Goal: Book appointment/travel/reservation

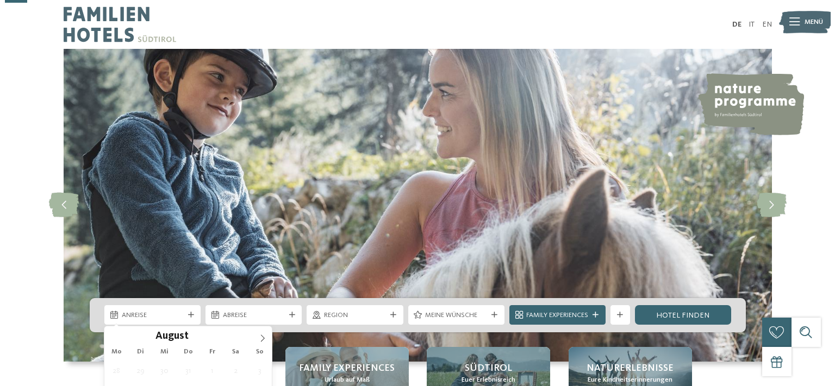
scroll to position [115, 0]
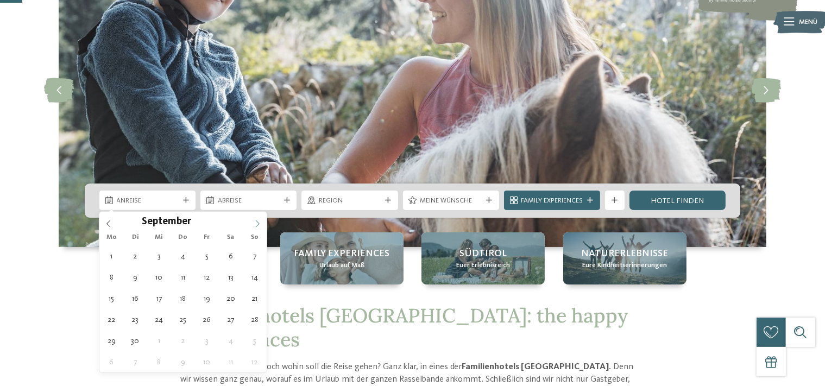
click at [258, 223] on icon at bounding box center [258, 224] width 8 height 8
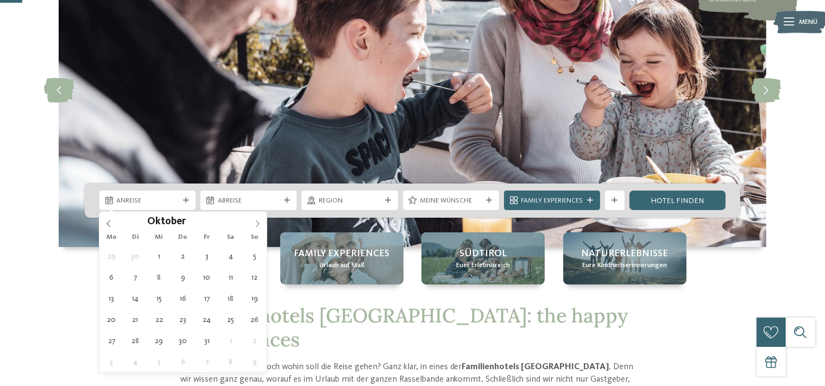
click at [258, 223] on icon at bounding box center [258, 224] width 8 height 8
type div "[DATE]"
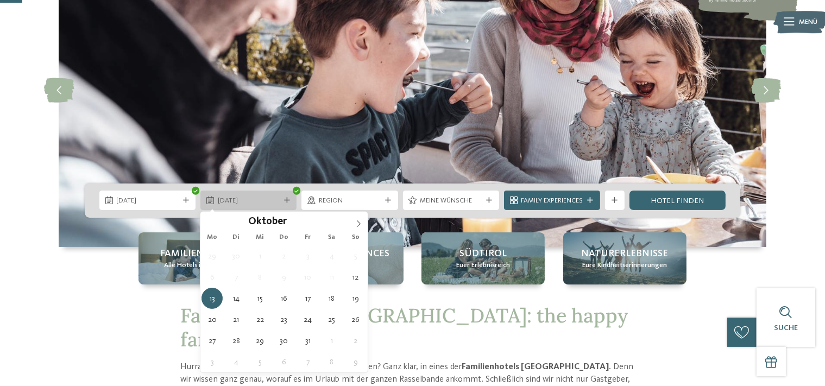
click at [283, 202] on div at bounding box center [287, 201] width 10 height 6
type div "[DATE]"
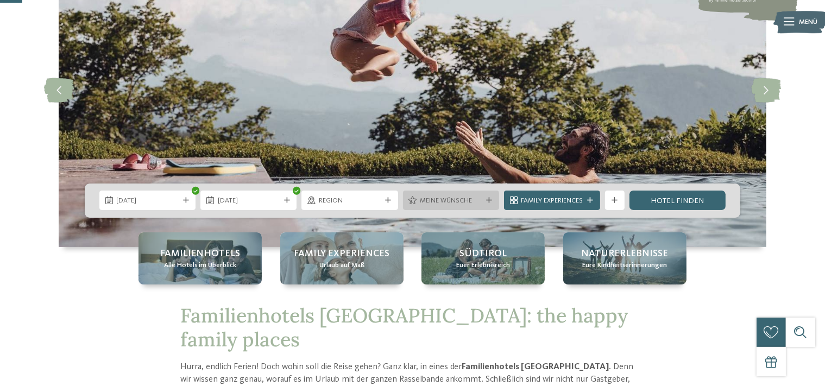
click at [473, 197] on span "Meine Wünsche" at bounding box center [451, 201] width 62 height 10
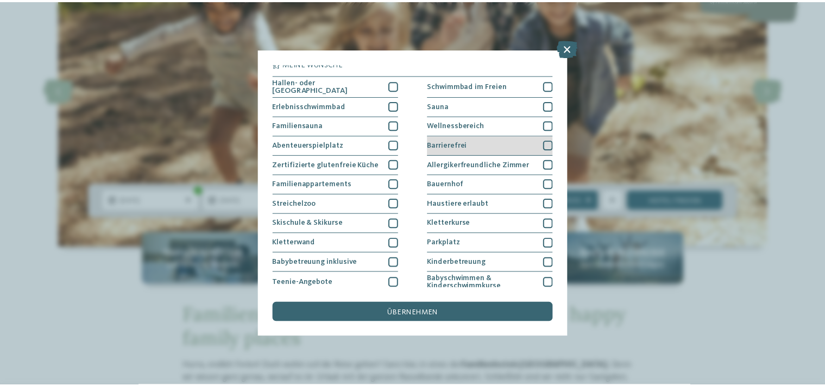
scroll to position [1, 0]
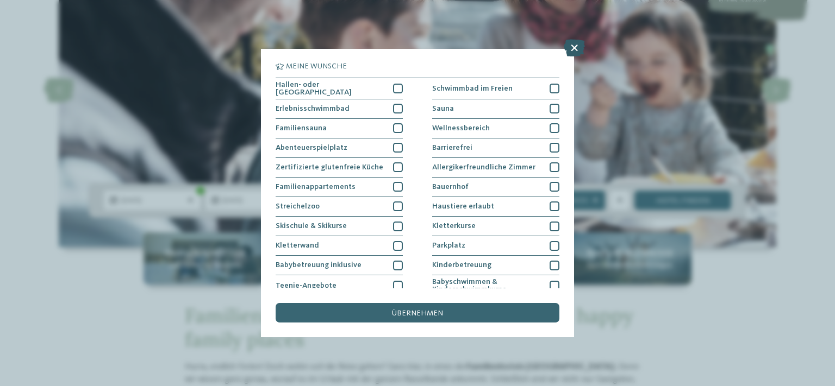
click at [569, 53] on icon at bounding box center [573, 47] width 21 height 17
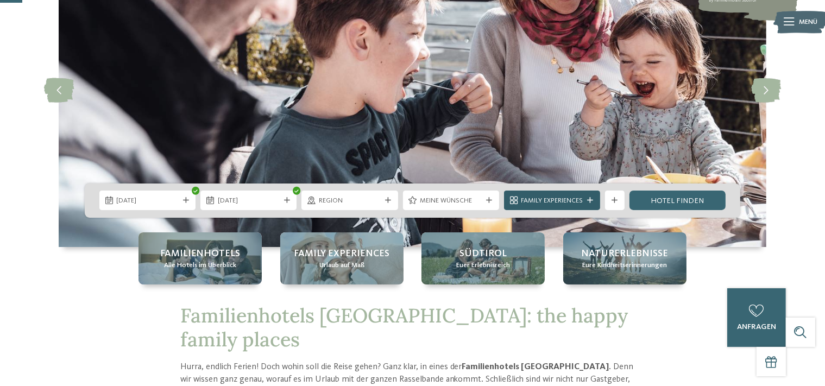
click at [597, 199] on div "Family Experiences" at bounding box center [552, 201] width 96 height 20
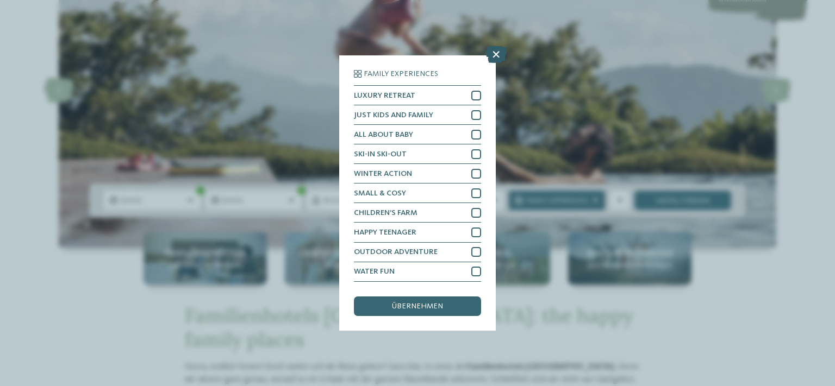
click at [498, 53] on icon at bounding box center [495, 54] width 21 height 17
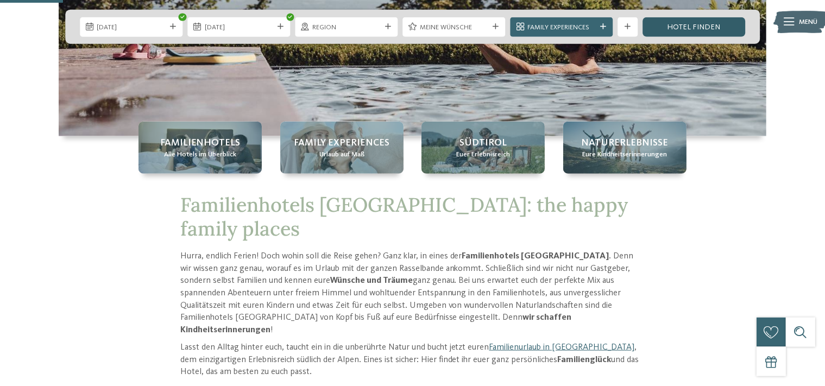
scroll to position [57, 0]
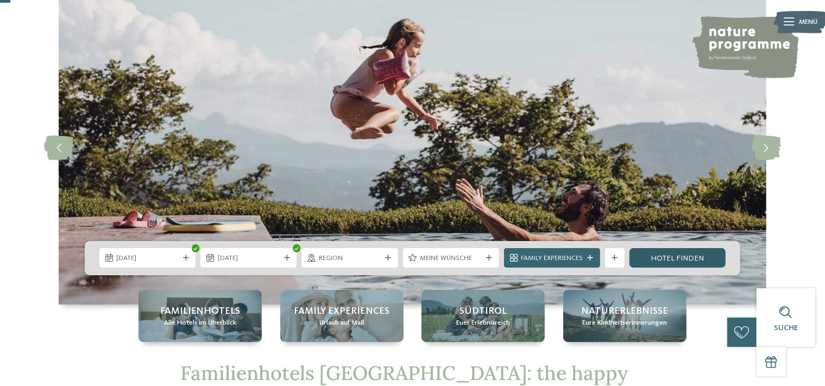
click at [666, 260] on link "Hotel finden" at bounding box center [678, 258] width 96 height 20
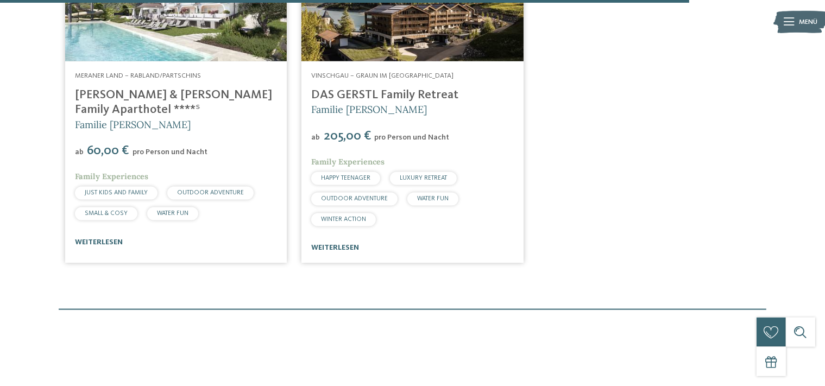
scroll to position [2495, 0]
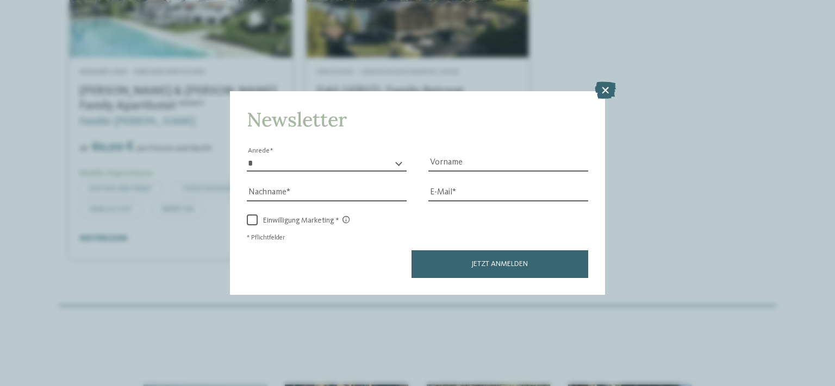
click at [590, 86] on div "Newsletter * **** **** ******* ****** Anrede Vorname Nachname Link" at bounding box center [417, 193] width 835 height 386
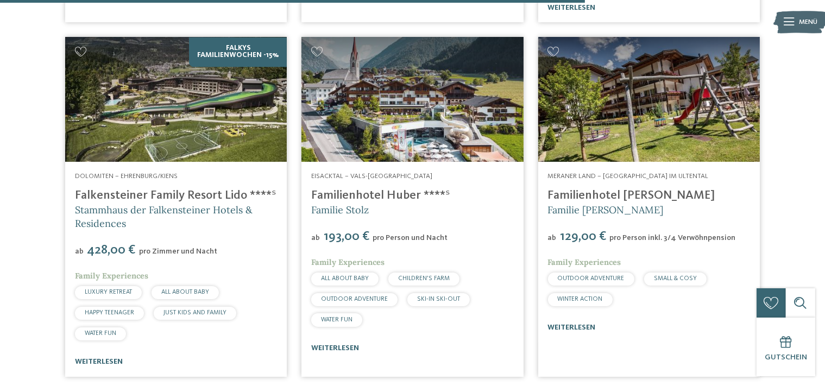
scroll to position [2036, 0]
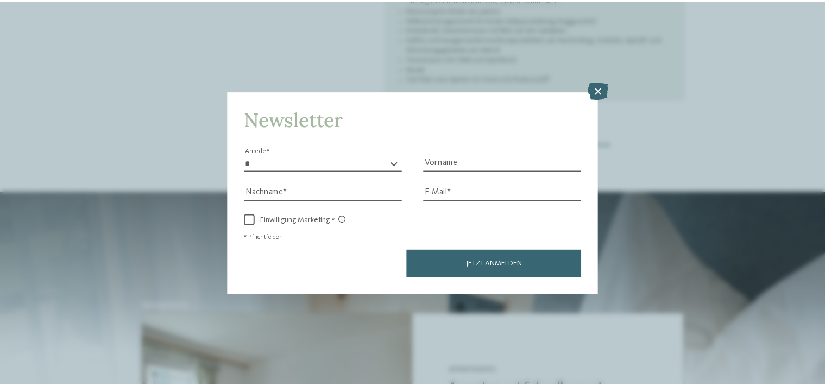
scroll to position [876, 0]
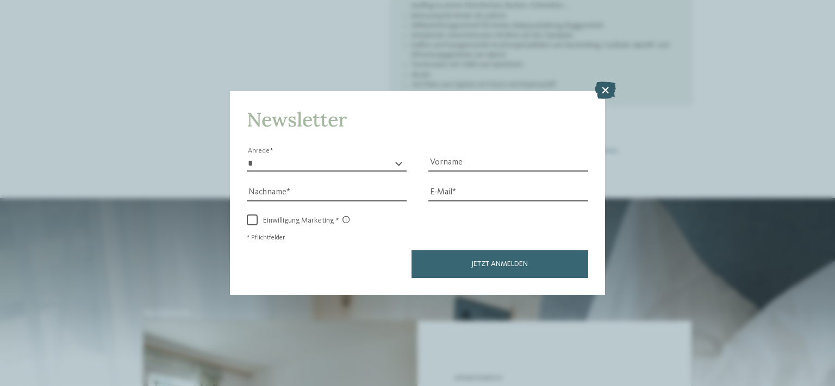
click at [606, 85] on icon at bounding box center [604, 90] width 21 height 17
